Goal: Transaction & Acquisition: Purchase product/service

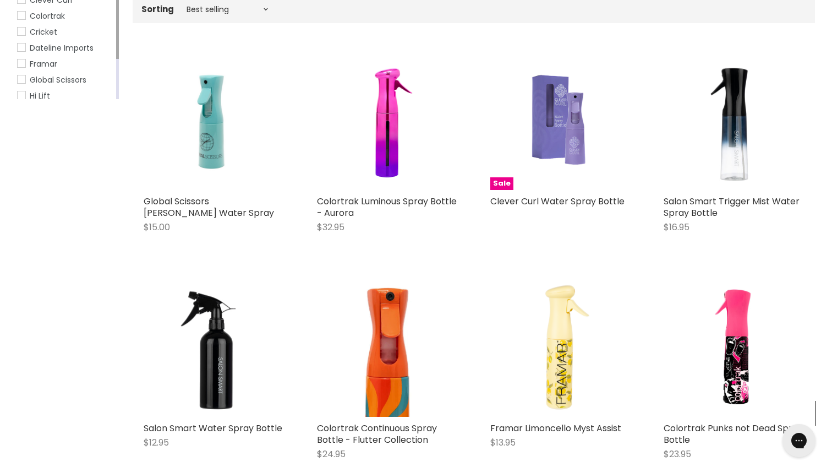
scroll to position [234, 0]
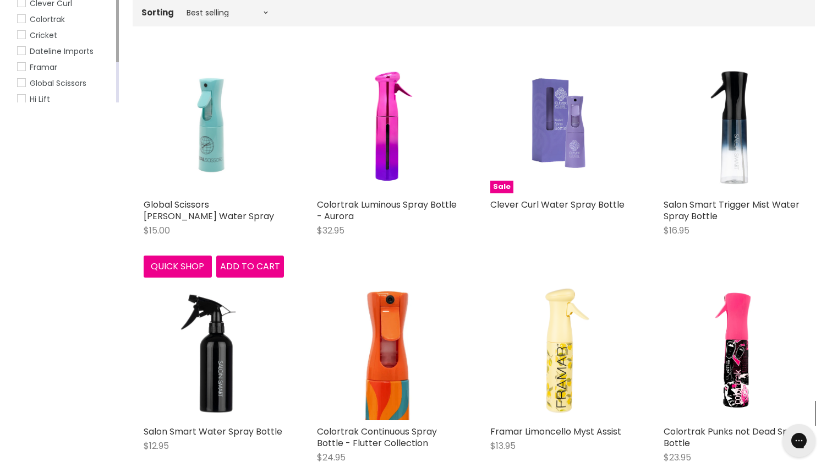
click at [217, 141] on img "Main content" at bounding box center [214, 123] width 134 height 140
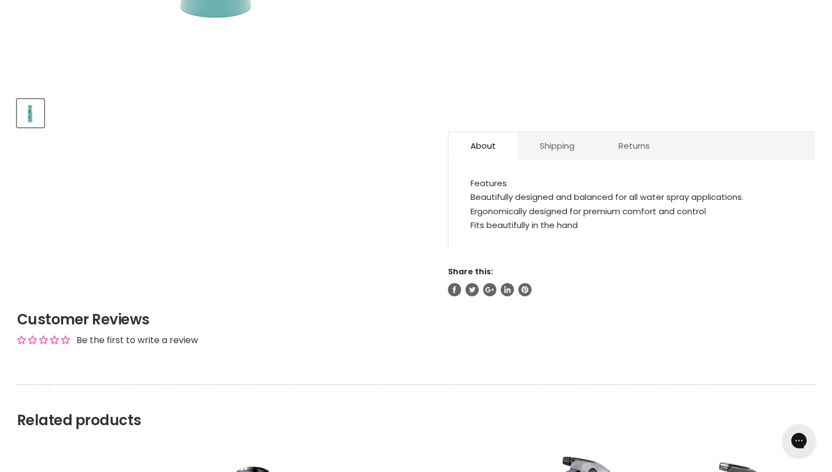
scroll to position [473, 0]
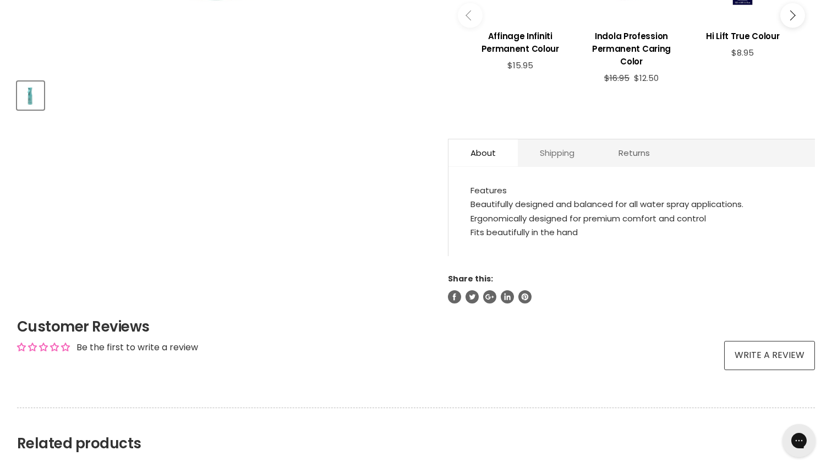
click at [550, 147] on link "Shipping" at bounding box center [557, 152] width 79 height 27
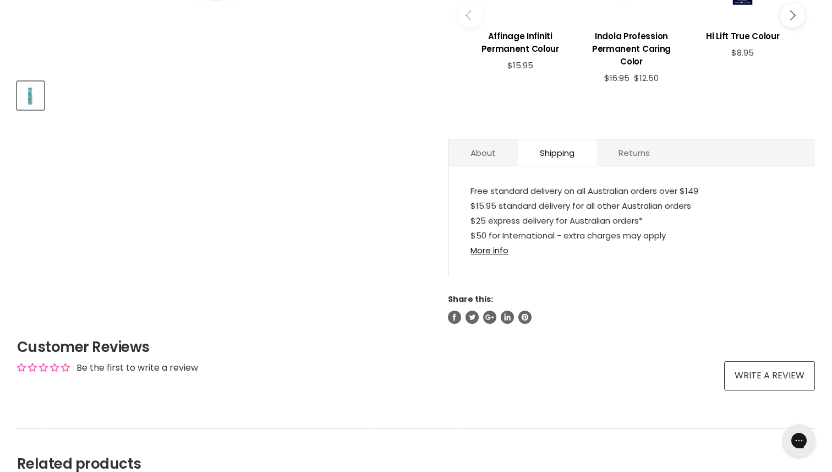
click at [653, 140] on link "Returns" at bounding box center [633, 152] width 75 height 27
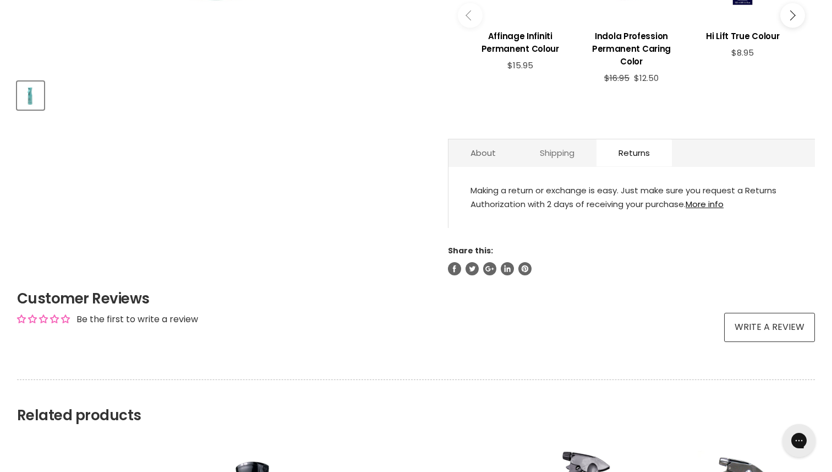
click at [519, 144] on link "Shipping" at bounding box center [557, 152] width 79 height 27
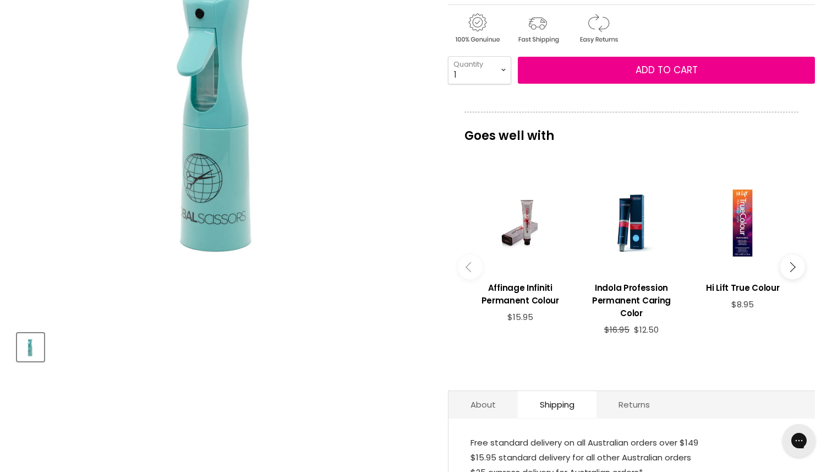
scroll to position [163, 0]
